Goal: Task Accomplishment & Management: Manage account settings

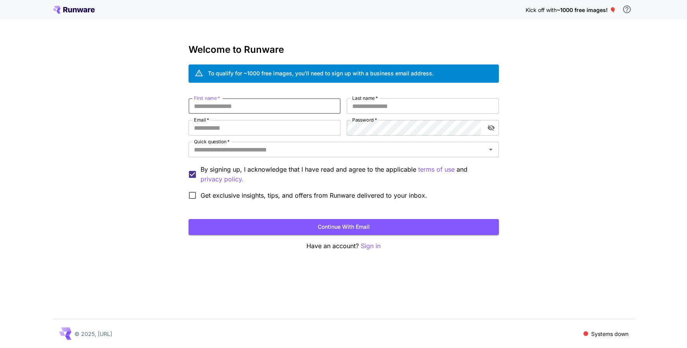
click at [248, 108] on input "First name   *" at bounding box center [265, 106] width 152 height 16
click at [341, 108] on div "First name   * First name   * Last name   * Last name   * Email   * Email   * P…" at bounding box center [344, 150] width 310 height 105
click at [311, 127] on input "Email   *" at bounding box center [265, 128] width 152 height 16
click at [561, 92] on div "Kick off with ~1000 free images! 🎈 Welcome to Runware To qualify for ~1000 free…" at bounding box center [343, 174] width 687 height 348
drag, startPoint x: 234, startPoint y: 71, endPoint x: 267, endPoint y: 70, distance: 33.4
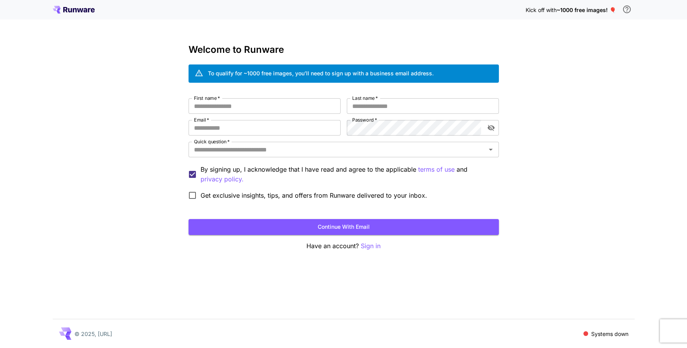
click at [267, 70] on div "To qualify for ~1000 free images, you’ll need to sign up with a business email …" at bounding box center [321, 73] width 226 height 8
drag, startPoint x: 282, startPoint y: 69, endPoint x: 310, endPoint y: 69, distance: 28.7
click at [310, 69] on div "To qualify for ~1000 free images, you’ll need to sign up with a business email …" at bounding box center [321, 73] width 226 height 8
drag, startPoint x: 310, startPoint y: 69, endPoint x: 393, endPoint y: 62, distance: 82.5
click at [393, 62] on div "Welcome to Runware To qualify for ~1000 free images, you’ll need to sign up wit…" at bounding box center [344, 147] width 310 height 206
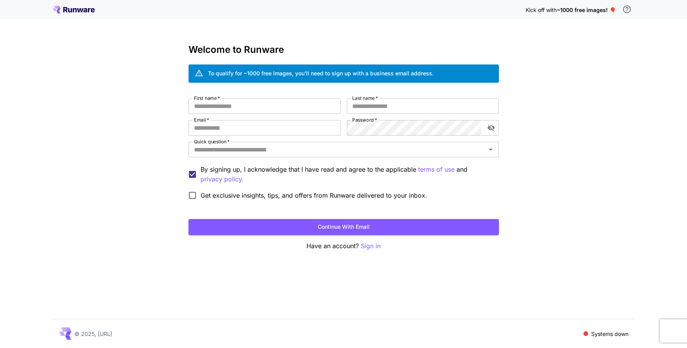
drag, startPoint x: 393, startPoint y: 62, endPoint x: 396, endPoint y: 73, distance: 10.7
click at [396, 73] on div "To qualify for ~1000 free images, you’ll need to sign up with a business email …" at bounding box center [321, 73] width 226 height 8
click at [283, 107] on input "First name   *" at bounding box center [265, 106] width 152 height 16
type input "******"
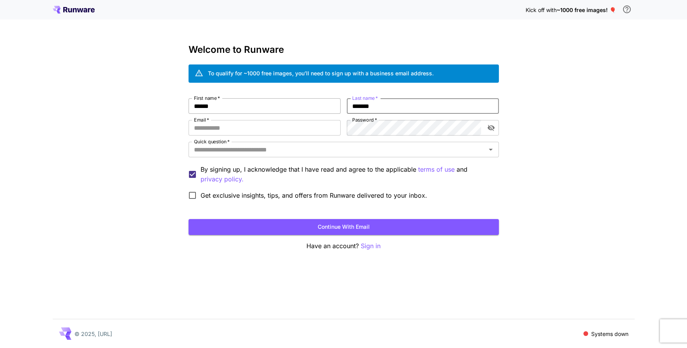
type input "*******"
type input "**********"
click at [495, 148] on icon "Open" at bounding box center [490, 149] width 9 height 9
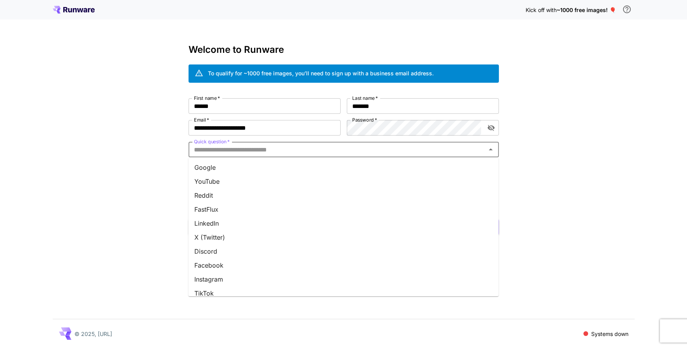
click at [411, 166] on li "Google" at bounding box center [343, 167] width 310 height 14
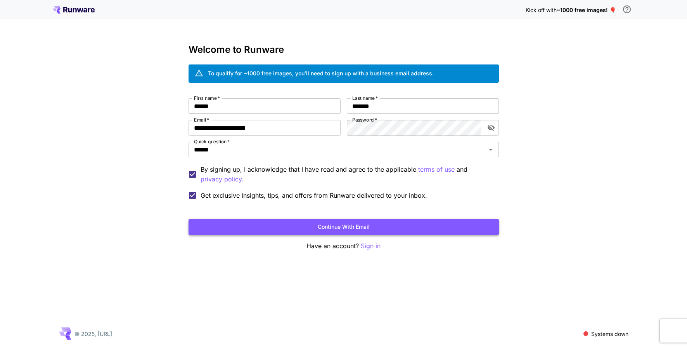
click at [223, 226] on button "Continue with email" at bounding box center [344, 227] width 310 height 16
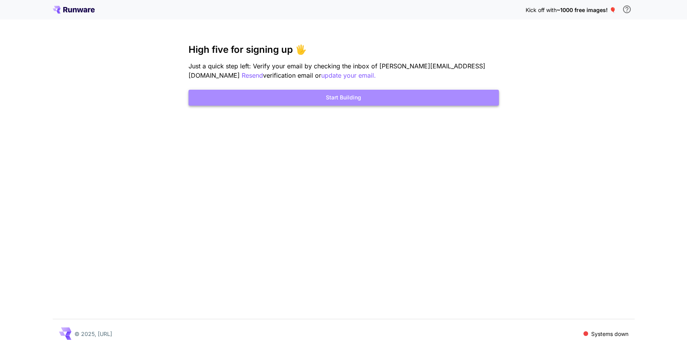
click at [309, 99] on button "Start Building" at bounding box center [344, 98] width 310 height 16
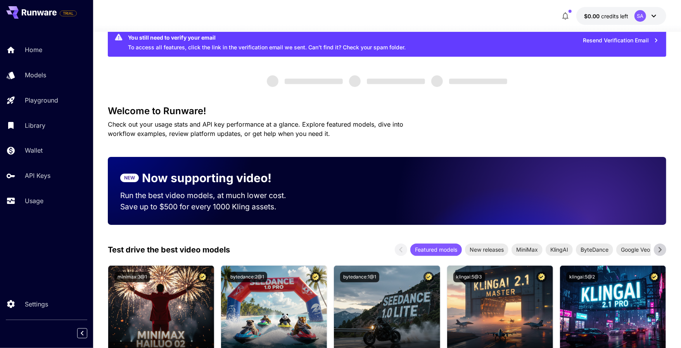
scroll to position [15, 0]
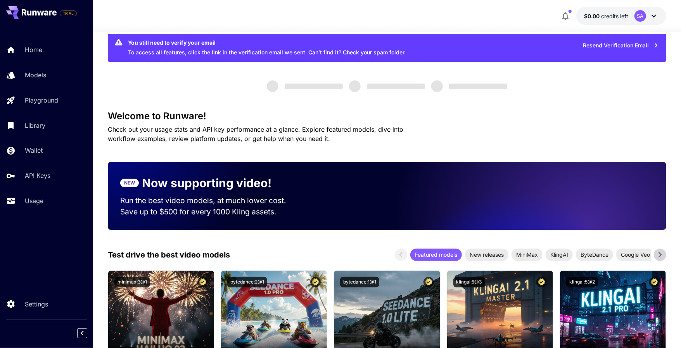
click at [78, 62] on div "Home Models Playground Library Wallet API Keys Usage" at bounding box center [46, 125] width 93 height 170
drag, startPoint x: 38, startPoint y: 60, endPoint x: 32, endPoint y: 48, distance: 13.4
click at [32, 48] on div "Home Models Playground Library Wallet API Keys Usage" at bounding box center [46, 125] width 93 height 170
click at [32, 48] on p "Home" at bounding box center [34, 49] width 17 height 9
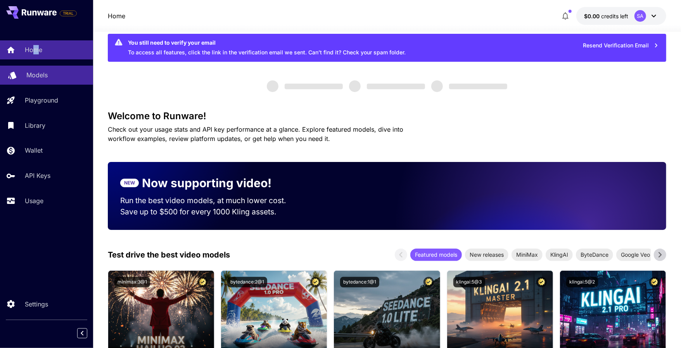
click at [29, 80] on link "Models" at bounding box center [46, 75] width 93 height 19
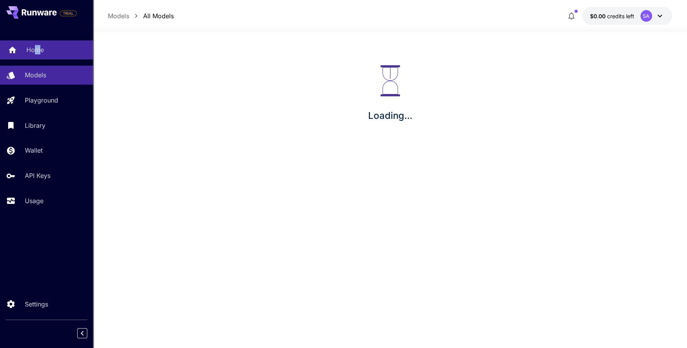
click at [32, 50] on p "Home" at bounding box center [34, 49] width 17 height 9
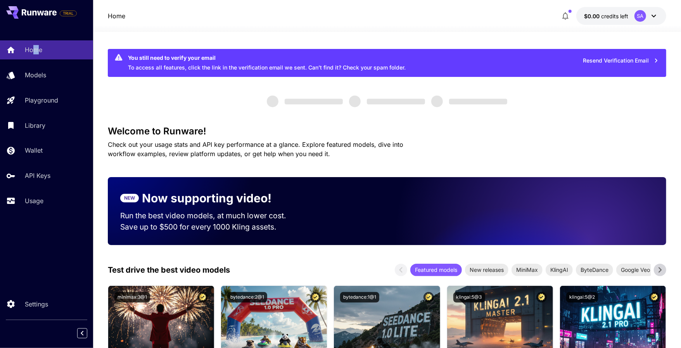
click at [654, 21] on div "SA" at bounding box center [647, 16] width 24 height 12
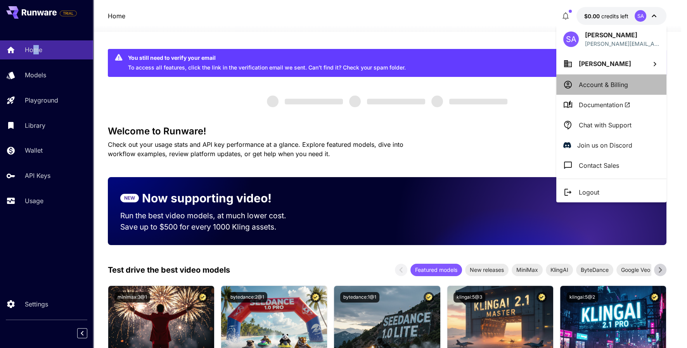
click at [621, 82] on p "Account & Billing" at bounding box center [603, 84] width 49 height 9
